Goal: Check status

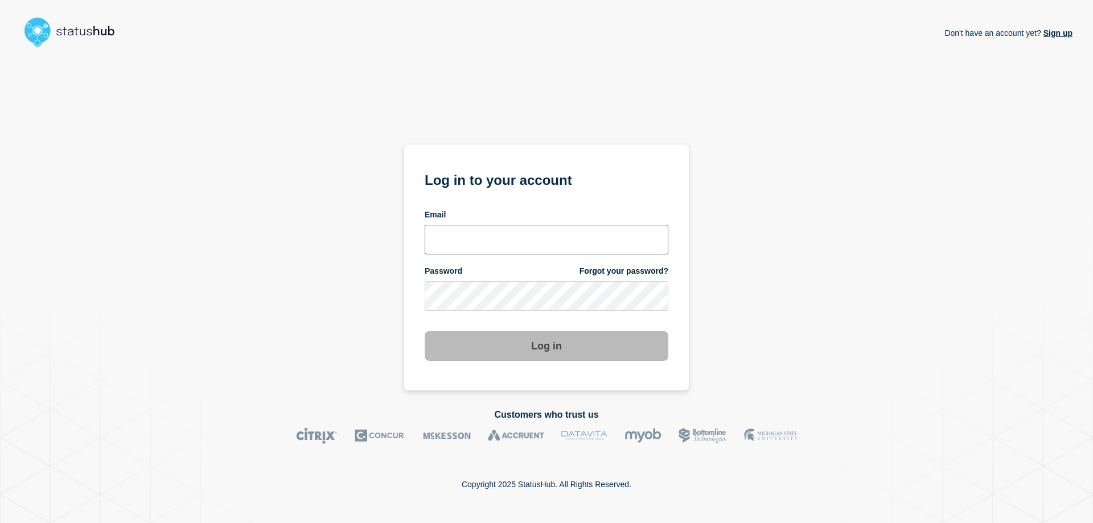
type input "[EMAIL_ADDRESS][PERSON_NAME][DOMAIN_NAME]"
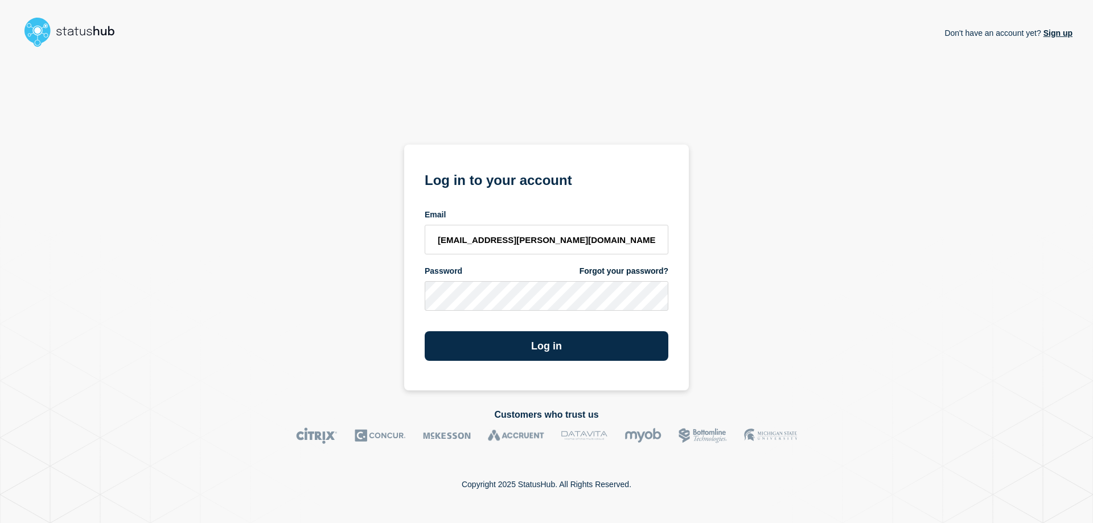
click at [836, 298] on div "Don't have an account yet? Sign up Log in to your account Email [EMAIL_ADDRESS]…" at bounding box center [546, 221] width 1052 height 339
click at [539, 349] on button "Log in" at bounding box center [547, 346] width 244 height 30
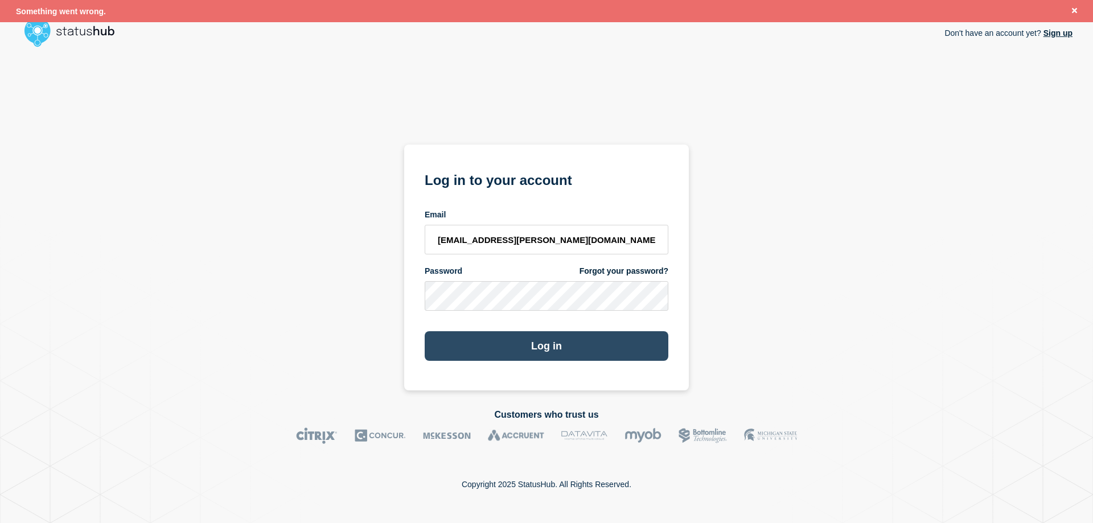
click at [545, 348] on button "Log in" at bounding box center [547, 346] width 244 height 30
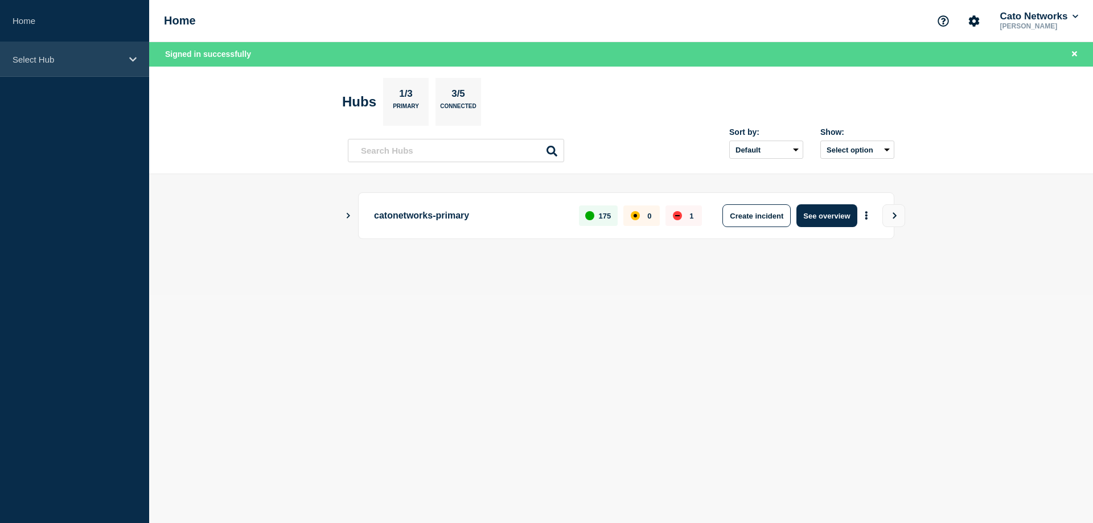
click at [126, 59] on div "Select Hub" at bounding box center [74, 59] width 149 height 35
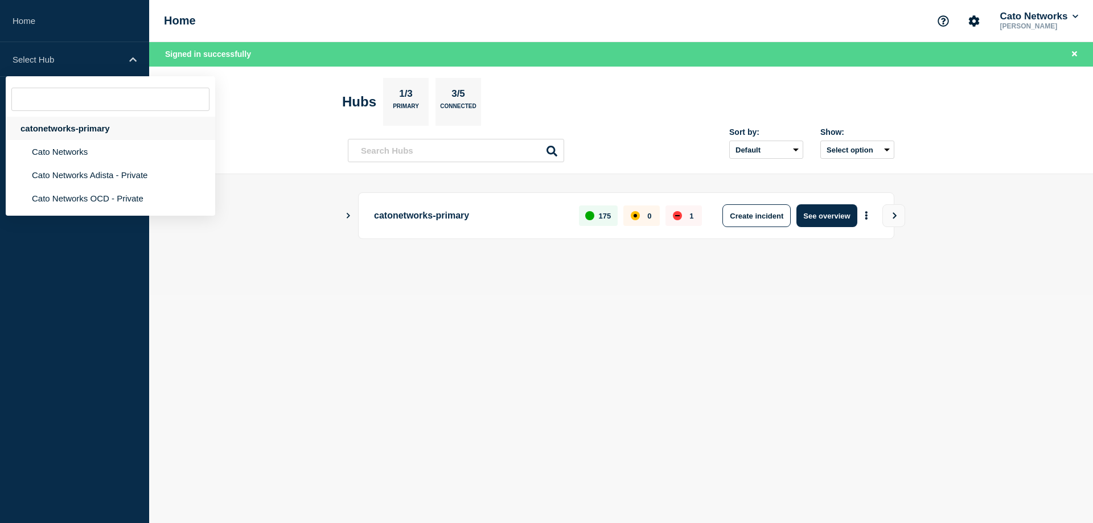
click at [92, 124] on div "catonetworks-primary" at bounding box center [110, 128] width 209 height 23
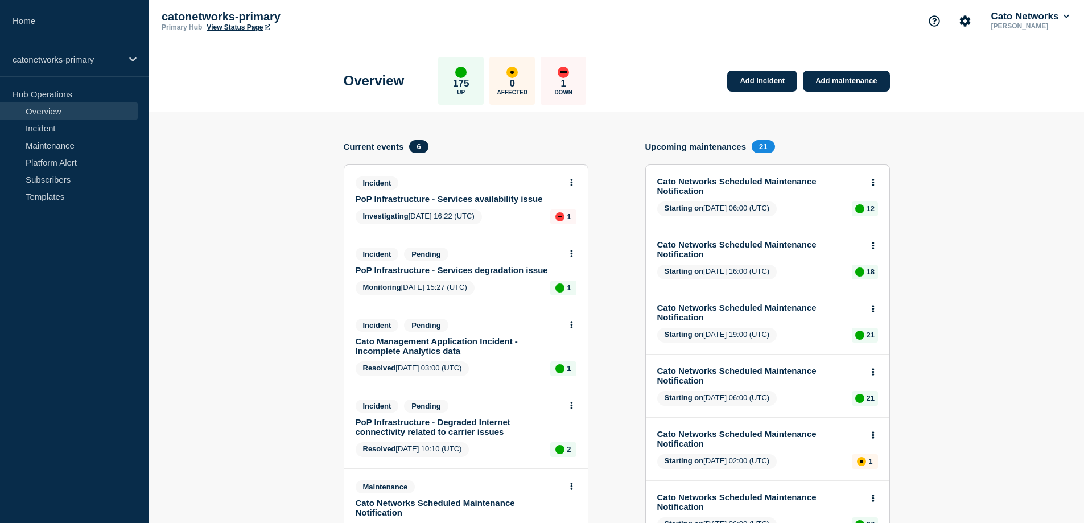
click at [528, 200] on link "PoP Infrastructure - Services availability issue" at bounding box center [459, 199] width 206 height 10
click at [572, 180] on icon at bounding box center [571, 182] width 2 height 7
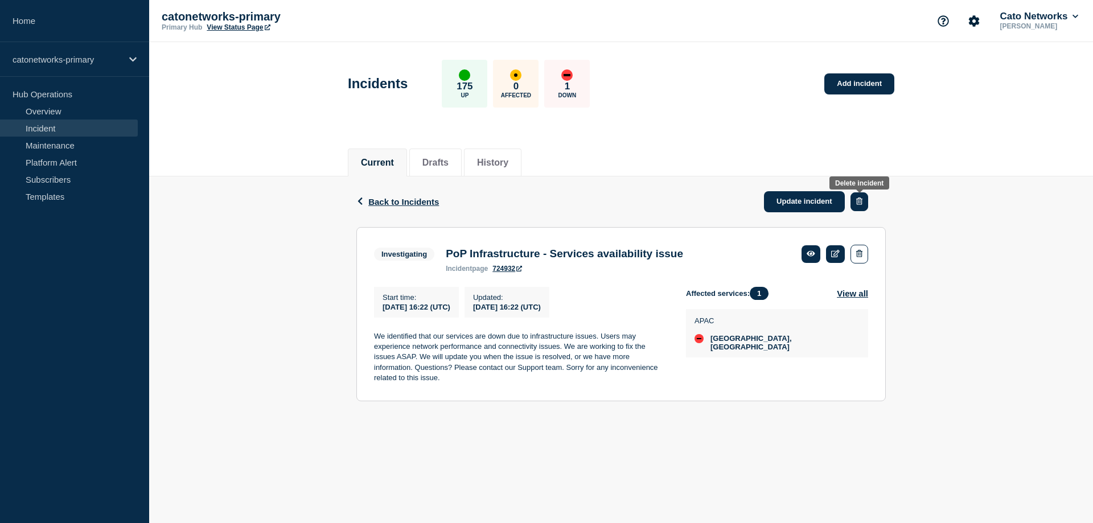
click at [861, 200] on icon "button" at bounding box center [859, 201] width 6 height 7
